Goal: Task Accomplishment & Management: Manage account settings

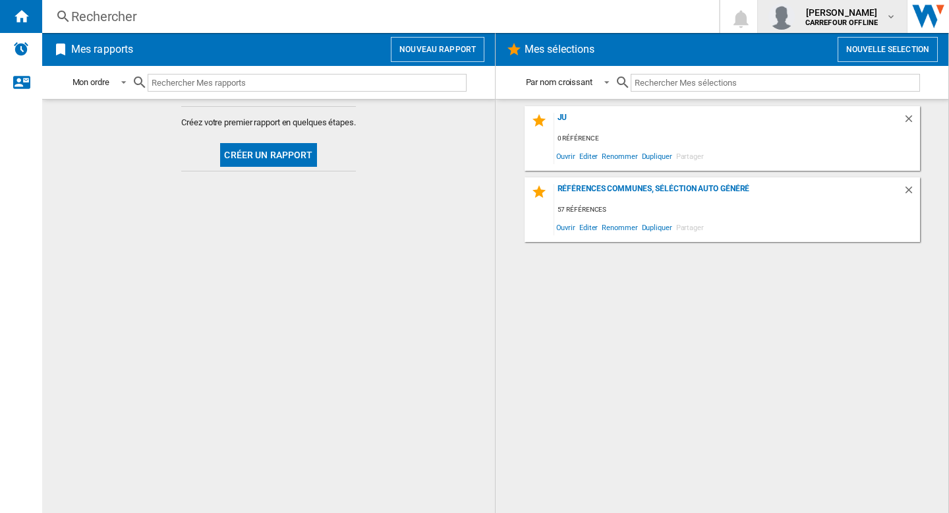
click at [815, 15] on span "[PERSON_NAME]" at bounding box center [842, 12] width 73 height 13
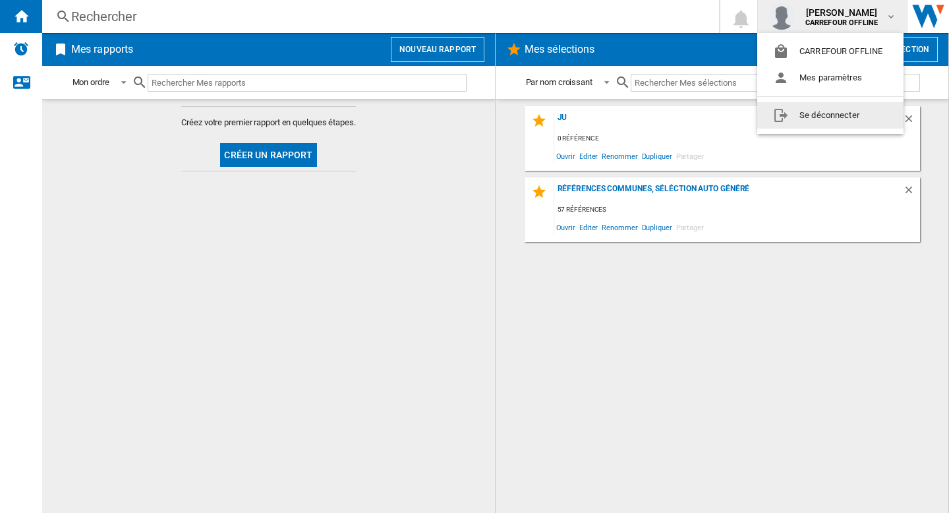
click at [808, 122] on button "Se déconnecter" at bounding box center [830, 115] width 146 height 26
